Goal: Task Accomplishment & Management: Use online tool/utility

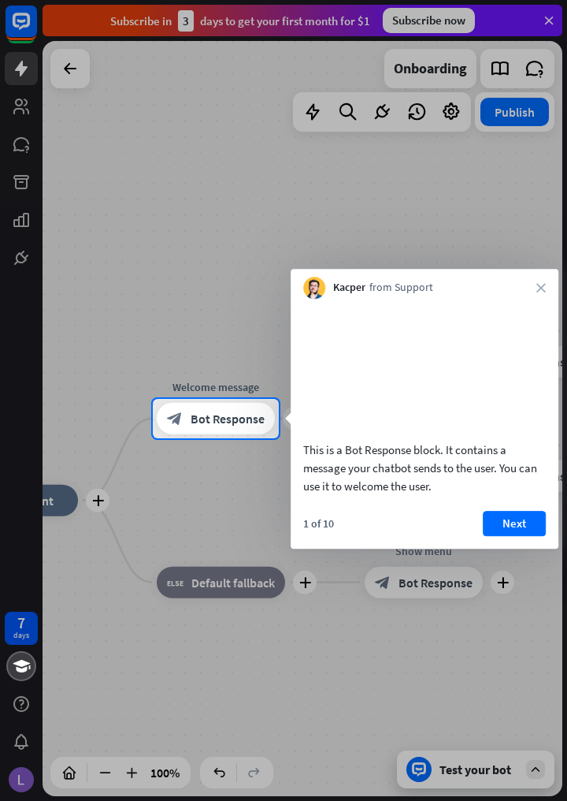
click at [525, 534] on button "Next" at bounding box center [514, 523] width 63 height 25
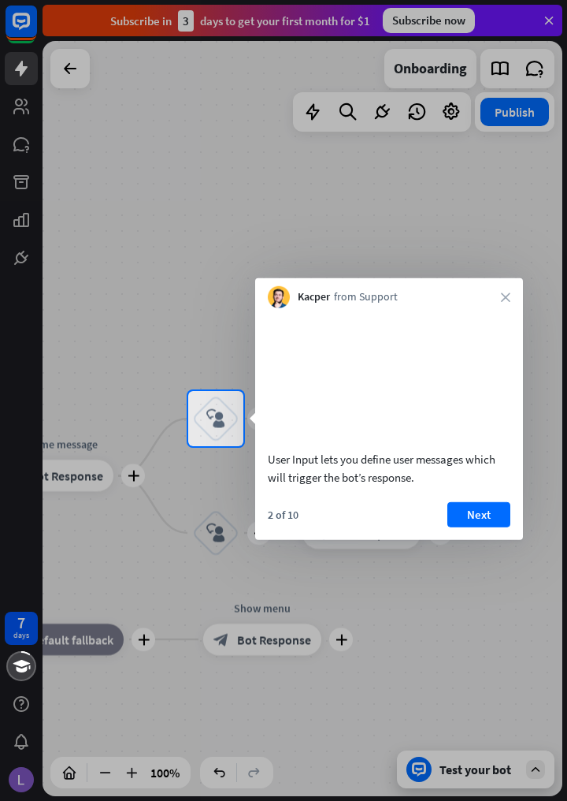
click at [492, 526] on button "Next" at bounding box center [479, 513] width 63 height 25
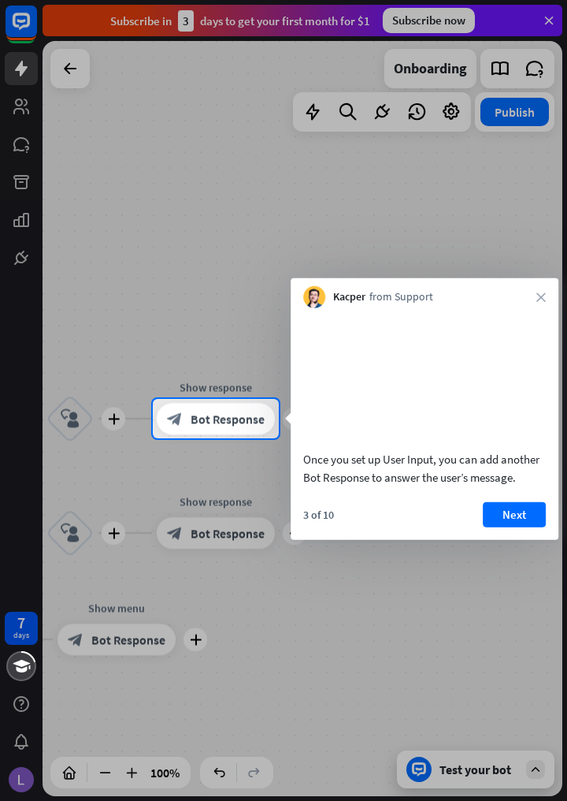
click at [520, 526] on button "Next" at bounding box center [514, 513] width 63 height 25
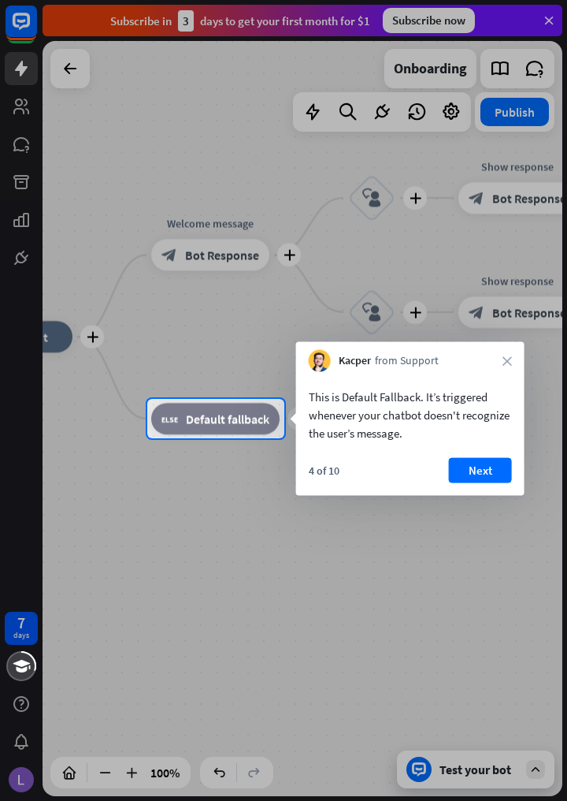
click at [493, 475] on button "Next" at bounding box center [480, 470] width 63 height 25
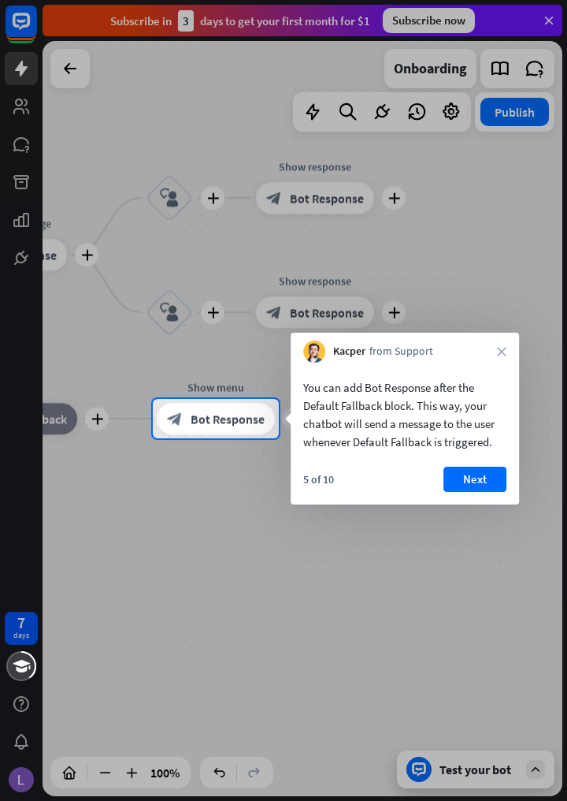
click at [470, 482] on button "Next" at bounding box center [475, 479] width 63 height 25
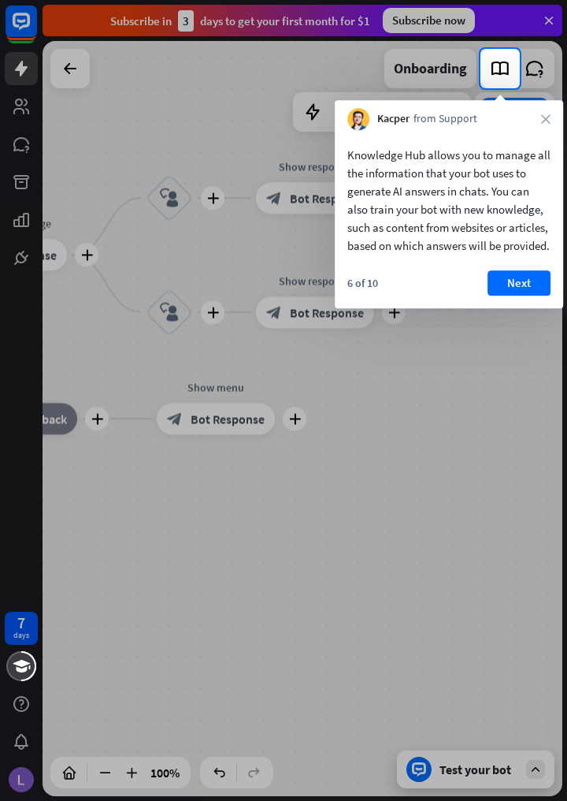
click at [531, 296] on button "Next" at bounding box center [519, 282] width 63 height 25
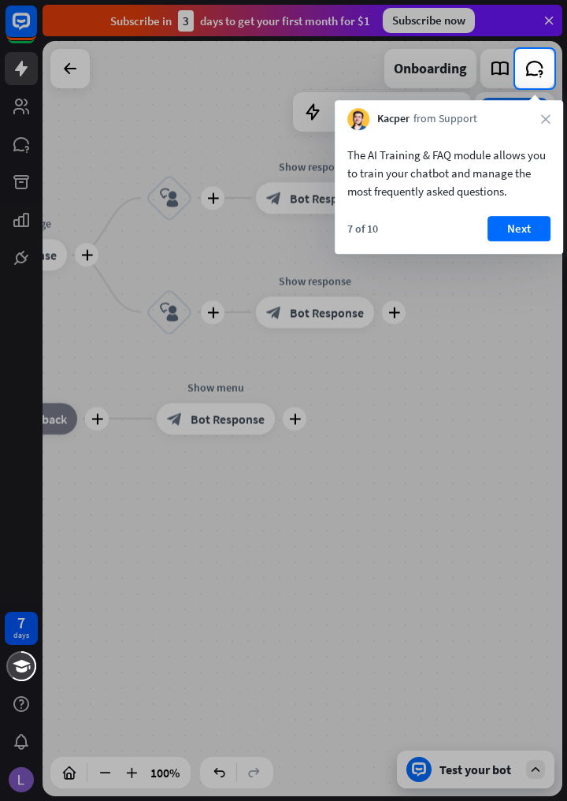
click at [534, 237] on button "Next" at bounding box center [519, 228] width 63 height 25
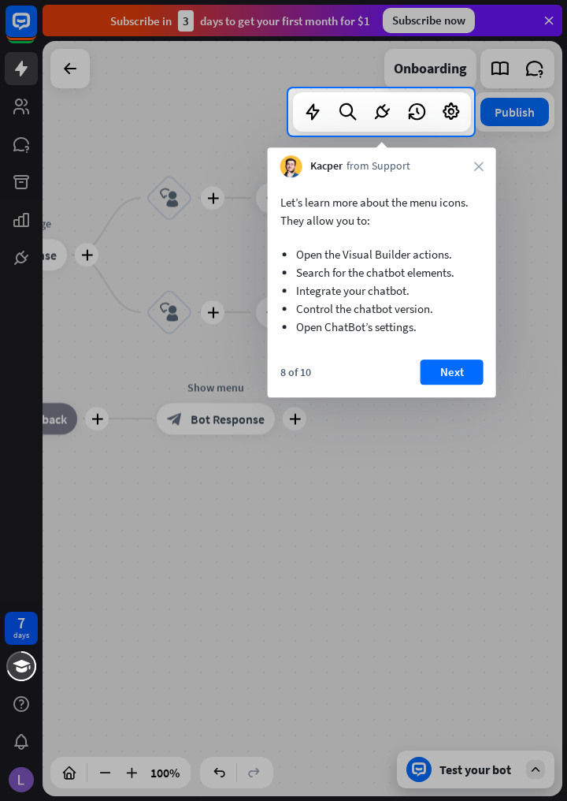
click at [456, 374] on button "Next" at bounding box center [452, 371] width 63 height 25
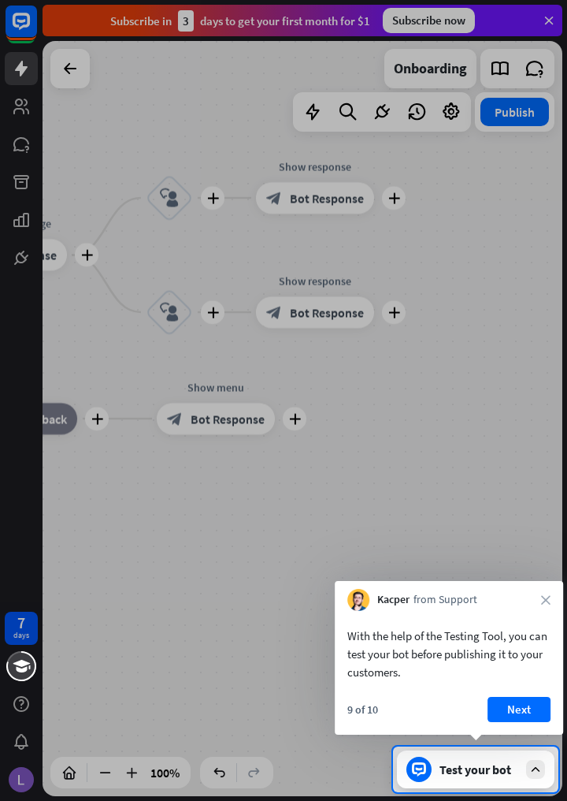
click at [532, 719] on button "Next" at bounding box center [519, 709] width 63 height 25
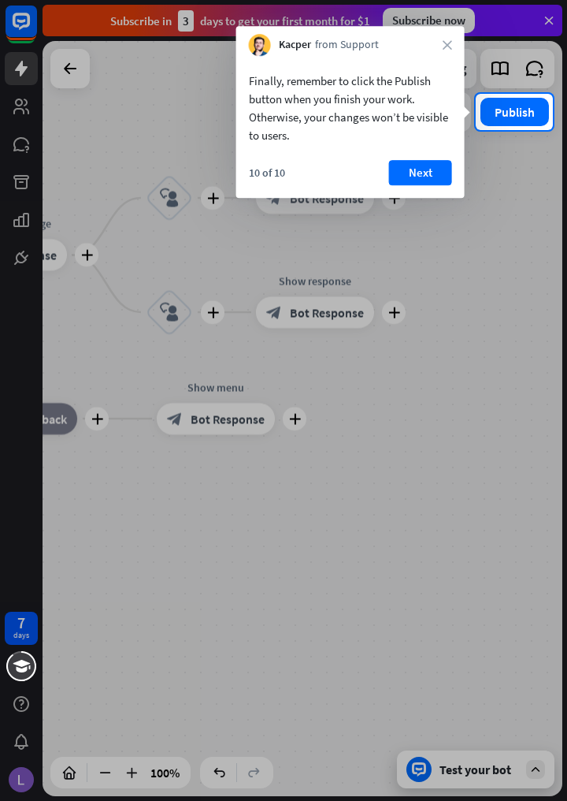
click at [536, 761] on div at bounding box center [283, 465] width 567 height 671
click at [430, 170] on button "Next" at bounding box center [420, 172] width 63 height 25
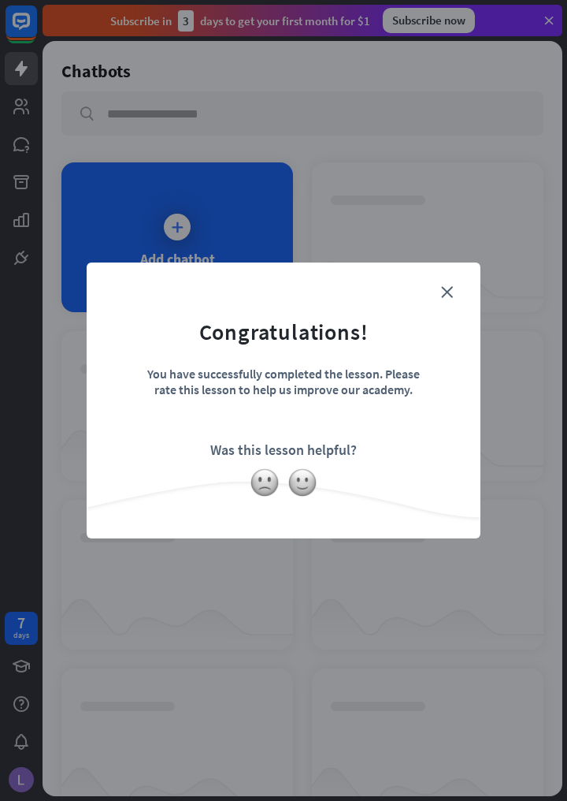
click at [463, 285] on div "close Congratulations! You have successfully completed the lesson. Please rate …" at bounding box center [284, 400] width 394 height 276
click at [451, 292] on icon "close" at bounding box center [447, 292] width 12 height 12
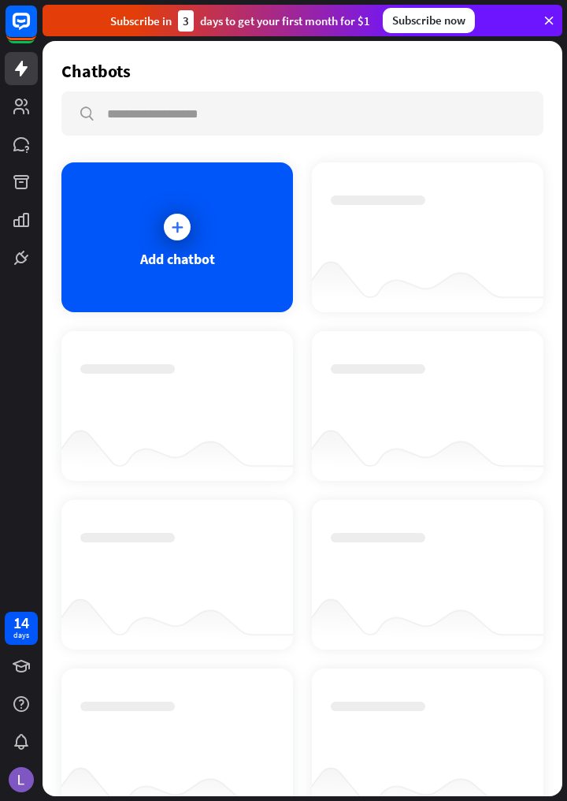
click at [229, 240] on div "Add chatbot" at bounding box center [177, 237] width 232 height 150
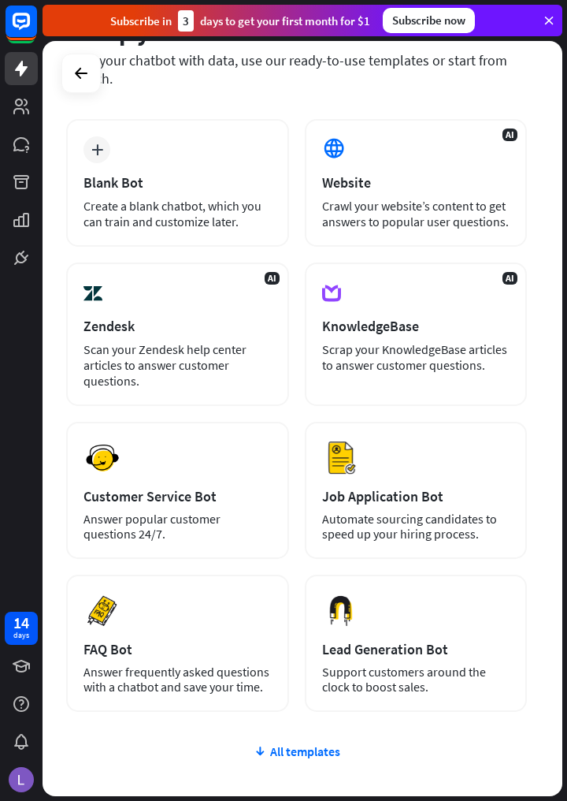
scroll to position [96, 0]
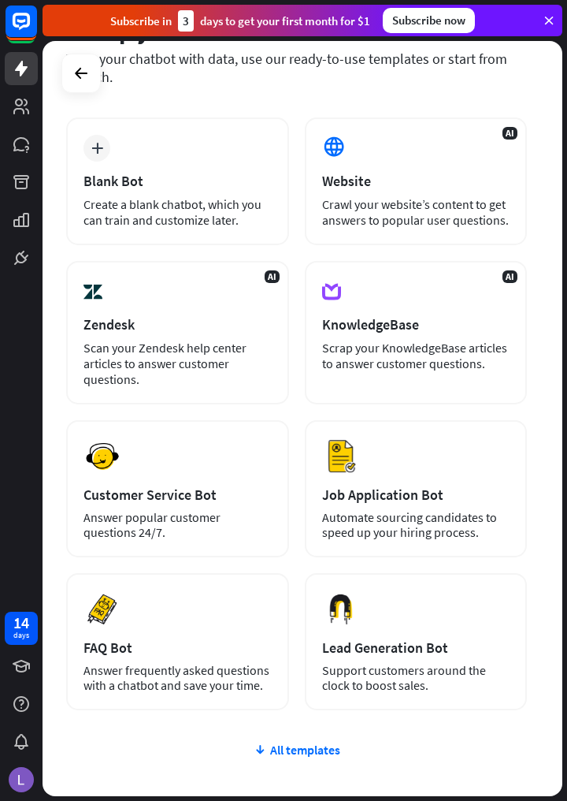
click at [248, 511] on div "Answer popular customer questions 24/7." at bounding box center [178, 525] width 188 height 30
